Goal: Entertainment & Leisure: Consume media (video, audio)

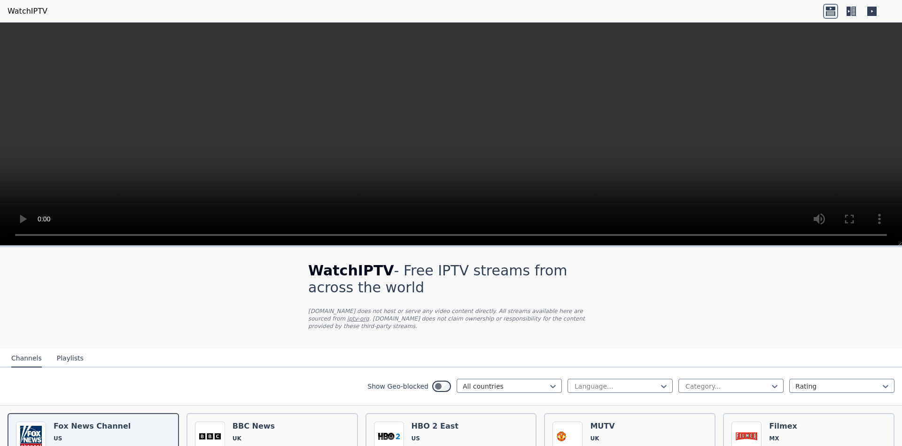
click at [367, 296] on div "WatchIPTV - Free IPTV streams from across the world [DOMAIN_NAME] does not host…" at bounding box center [451, 298] width 316 height 102
click at [254, 435] on span "UK" at bounding box center [254, 439] width 42 height 8
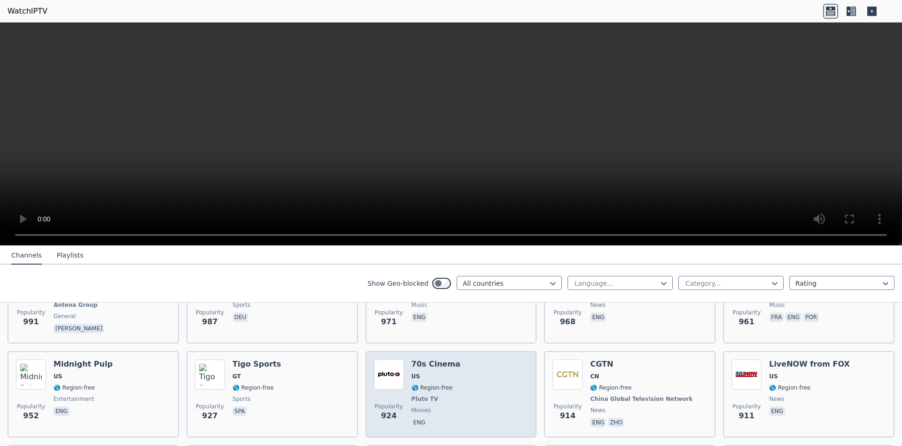
scroll to position [1523, 0]
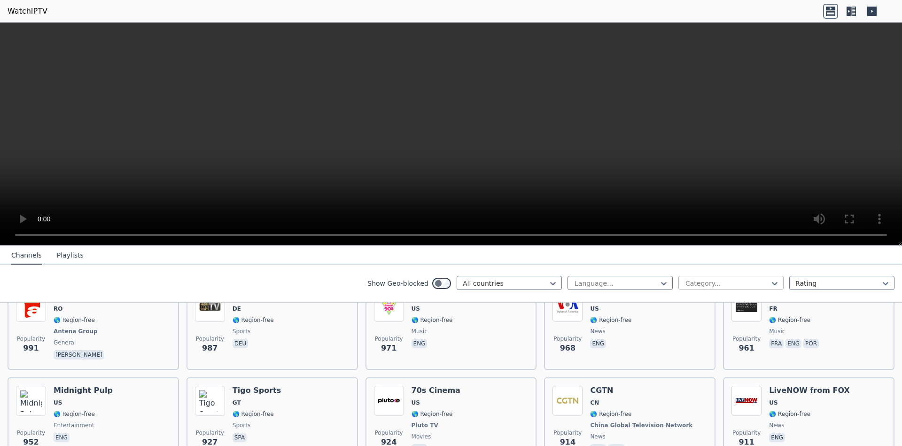
click at [725, 284] on div at bounding box center [728, 283] width 86 height 9
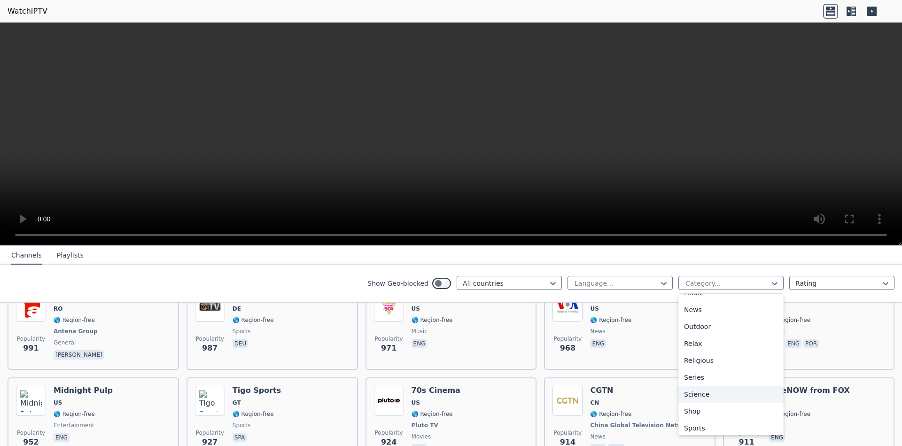
scroll to position [320, 0]
click at [705, 389] on div "Sports" at bounding box center [731, 390] width 105 height 17
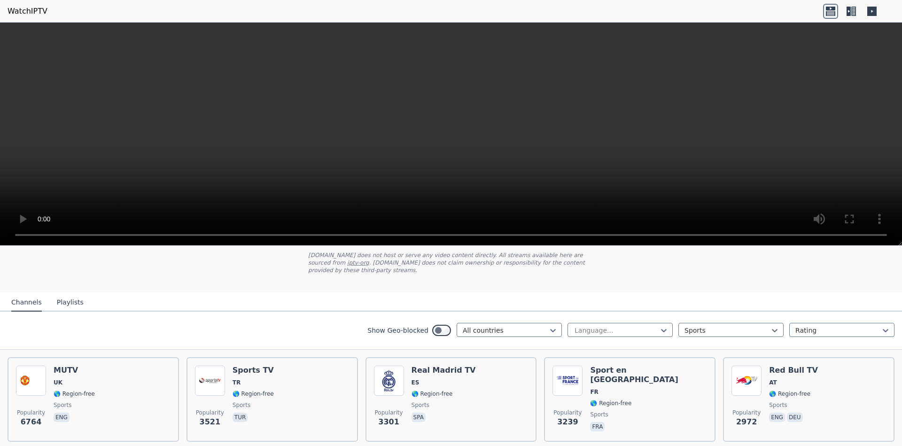
scroll to position [56, 0]
click at [116, 390] on div "Popularity 6764 MUTV [GEOGRAPHIC_DATA] 🌎 Region-free sports eng" at bounding box center [93, 399] width 155 height 68
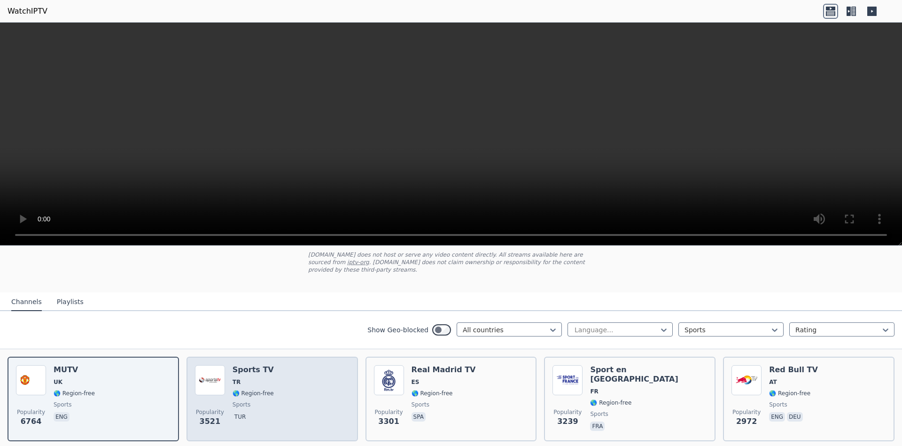
click at [232, 391] on div "Popularity 3521 Sports TV TR 🌎 Region-free sports tur" at bounding box center [272, 399] width 155 height 68
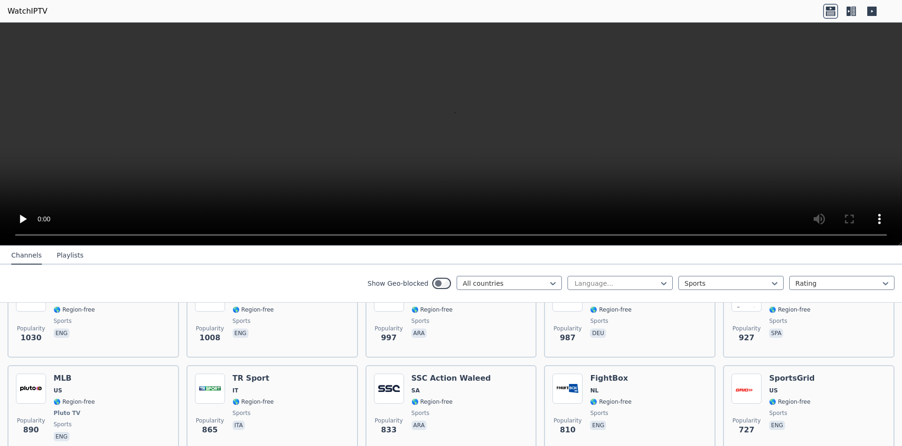
scroll to position [620, 0]
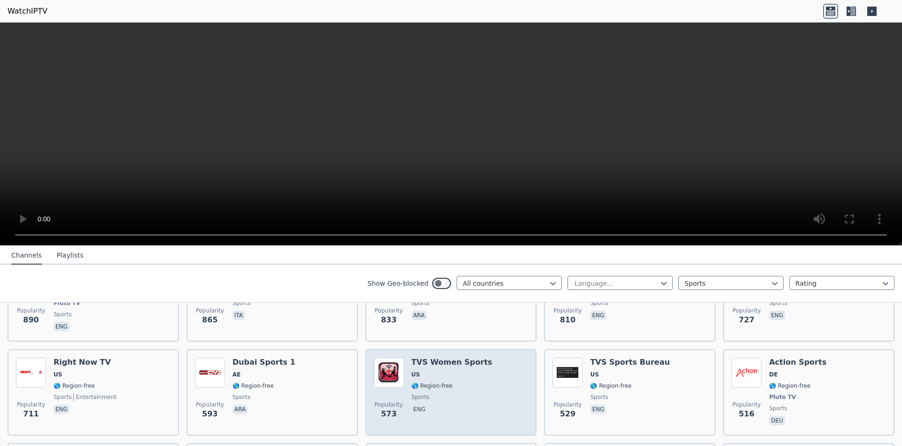
click at [468, 382] on span "🌎 Region-free" at bounding box center [452, 386] width 81 height 8
